Goal: Find specific page/section

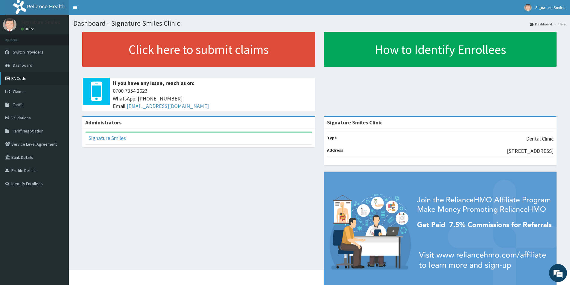
click at [18, 79] on link "PA Code" at bounding box center [34, 78] width 69 height 13
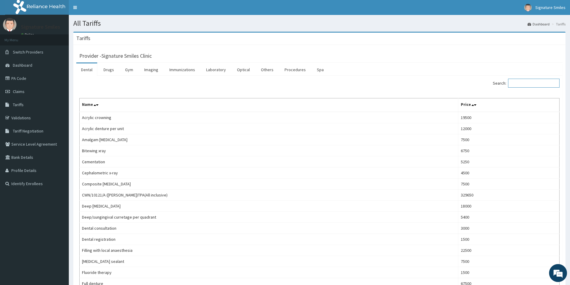
click at [523, 84] on input "Search:" at bounding box center [533, 83] width 51 height 9
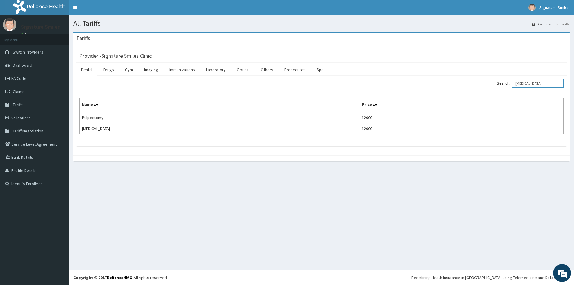
drag, startPoint x: 534, startPoint y: 82, endPoint x: 504, endPoint y: 81, distance: 30.5
click at [504, 81] on label "Search: PULP" at bounding box center [530, 83] width 67 height 9
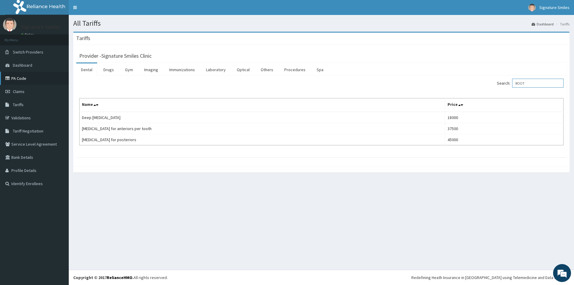
type input "ROOT"
click at [16, 78] on link "PA Code" at bounding box center [34, 78] width 69 height 13
